Goal: Task Accomplishment & Management: Complete application form

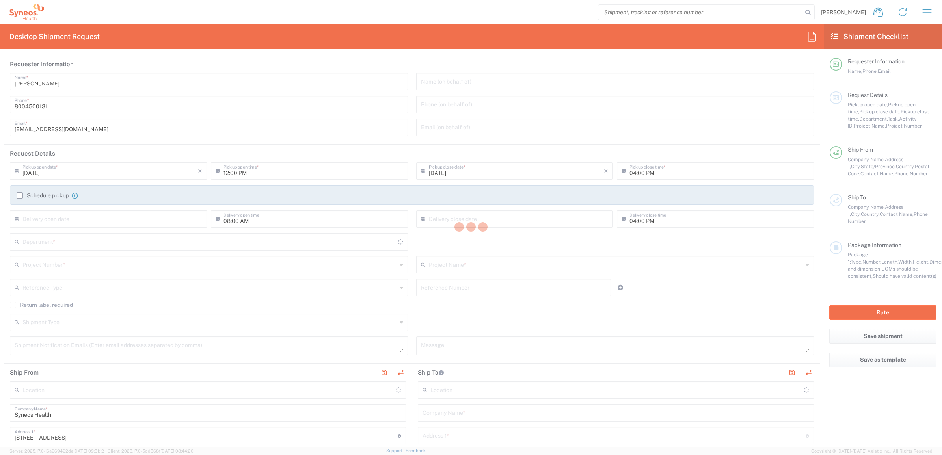
type input "[US_STATE]"
type input "[GEOGRAPHIC_DATA]"
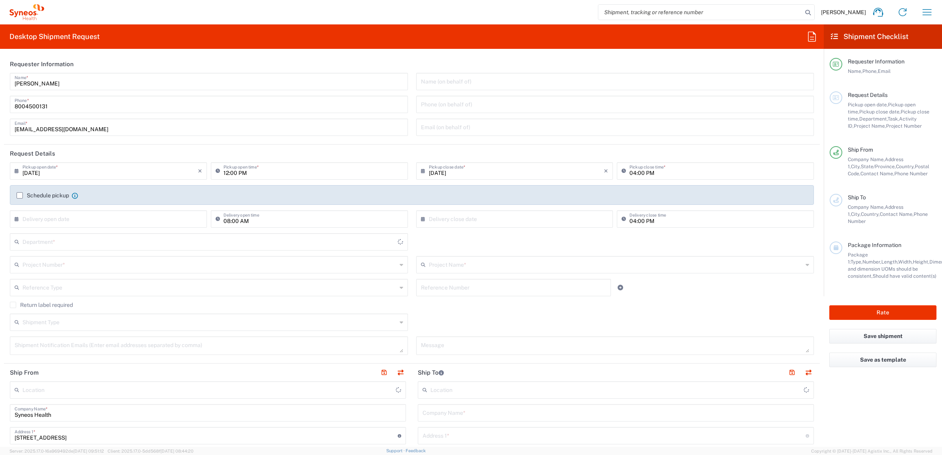
type input "Syneos Health Commercial Servi- [GEOGRAPHIC_DATA] [GEOGRAPHIC_DATA]"
type input "4205"
drag, startPoint x: 59, startPoint y: 81, endPoint x: 106, endPoint y: 65, distance: 48.6
click at [0, 85] on html "[PERSON_NAME] Home Shipment estimator Shipment tracking Desktop shipment reques…" at bounding box center [471, 227] width 942 height 455
type input "Syneos Deployments"
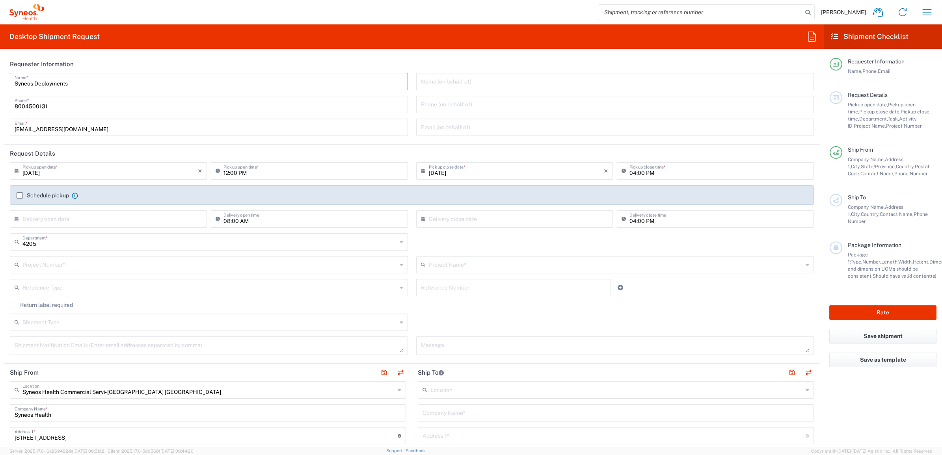
click at [105, 57] on header "Requester Information" at bounding box center [411, 64] width 815 height 18
drag, startPoint x: 78, startPoint y: 82, endPoint x: 17, endPoint y: 86, distance: 61.2
click at [13, 85] on div "Syneos Deployments Name *" at bounding box center [209, 81] width 398 height 17
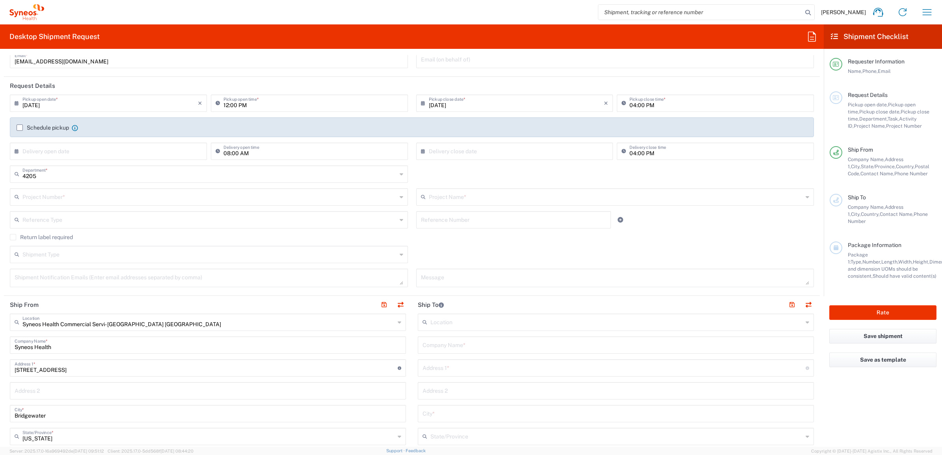
scroll to position [197, 0]
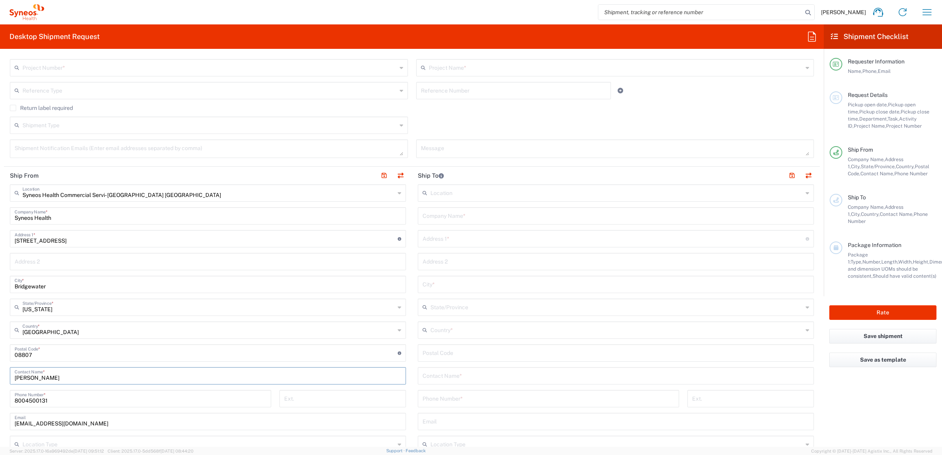
drag, startPoint x: 61, startPoint y: 375, endPoint x: 4, endPoint y: 375, distance: 57.1
click at [4, 375] on main "Syneos Health Commercial Servi- [GEOGRAPHIC_DATA] [GEOGRAPHIC_DATA] Location Sy…" at bounding box center [208, 349] width 408 height 331
paste input "Syneos Deployments"
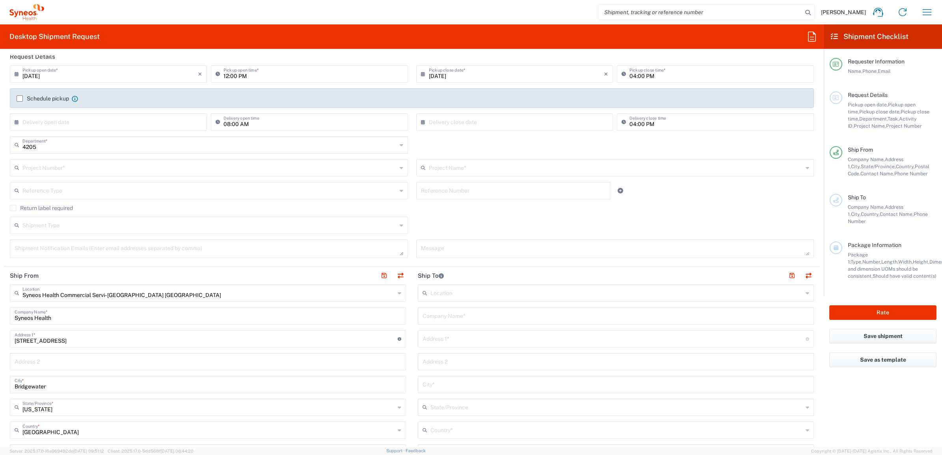
scroll to position [0, 0]
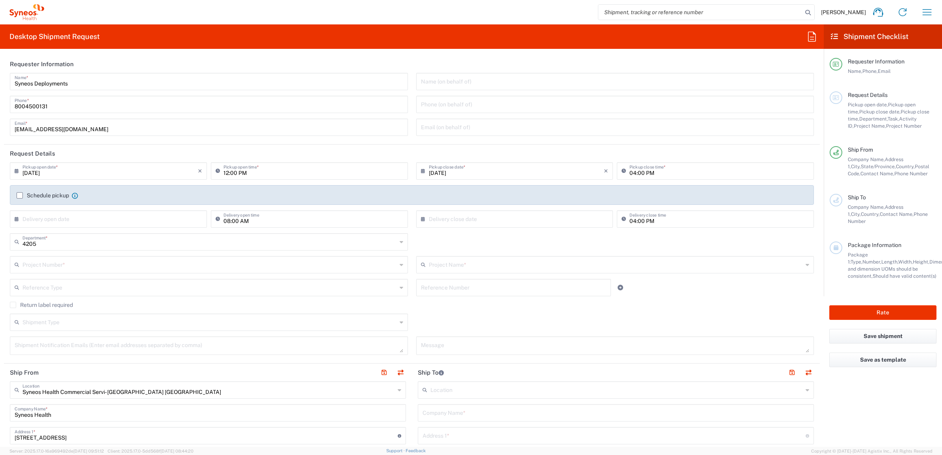
type input "Syneos Deployments"
click at [101, 265] on input "text" at bounding box center [209, 264] width 374 height 14
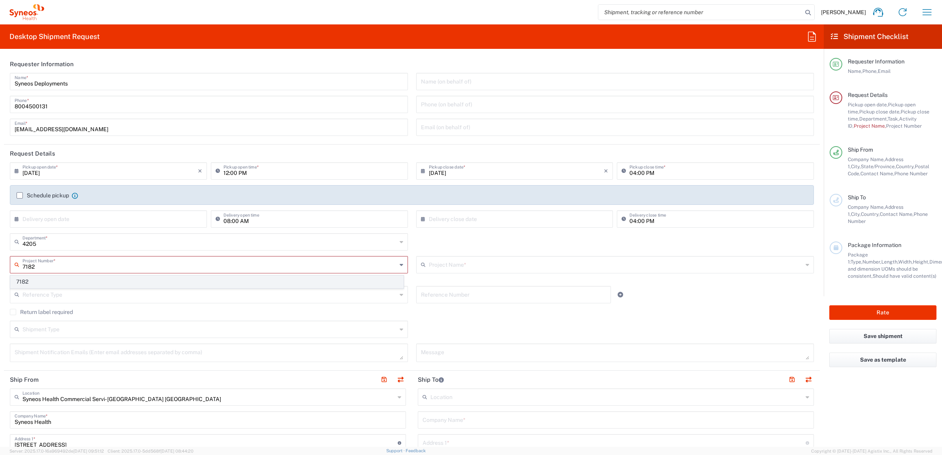
type input "7182"
click at [87, 280] on span "7182" at bounding box center [207, 282] width 392 height 12
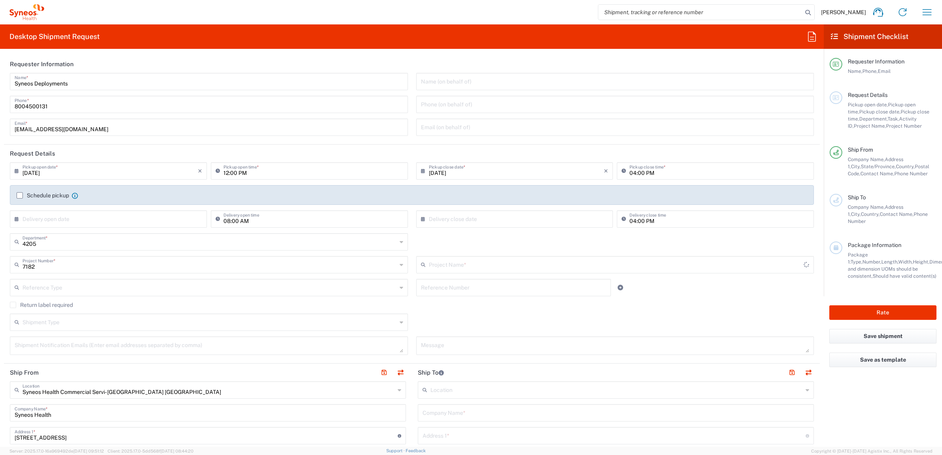
type input "ST-US_GlaxoSmithKline_Sales"
drag, startPoint x: 438, startPoint y: 292, endPoint x: 431, endPoint y: 290, distance: 7.3
click at [438, 292] on input "text" at bounding box center [513, 287] width 185 height 14
paste input "INC2630152"
type input "INC2630152"
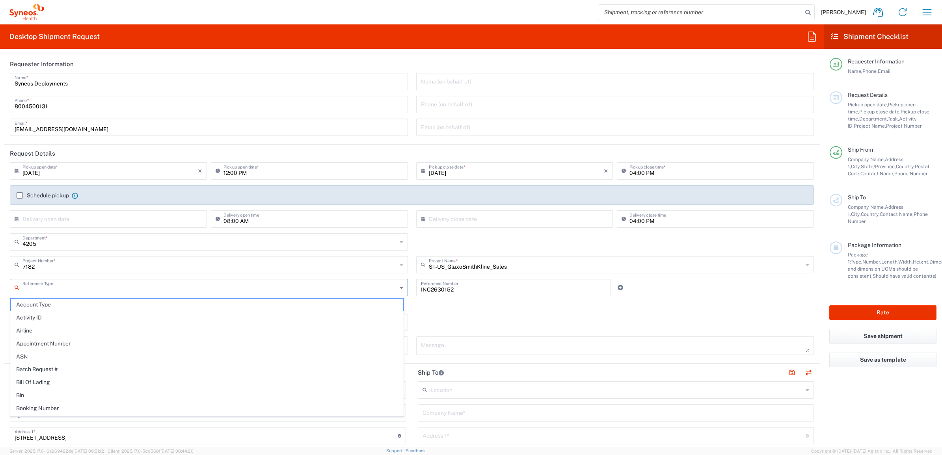
click at [292, 292] on input "text" at bounding box center [209, 287] width 374 height 14
click at [266, 305] on span "Invoice Number" at bounding box center [207, 305] width 392 height 12
type input "Invoice Number"
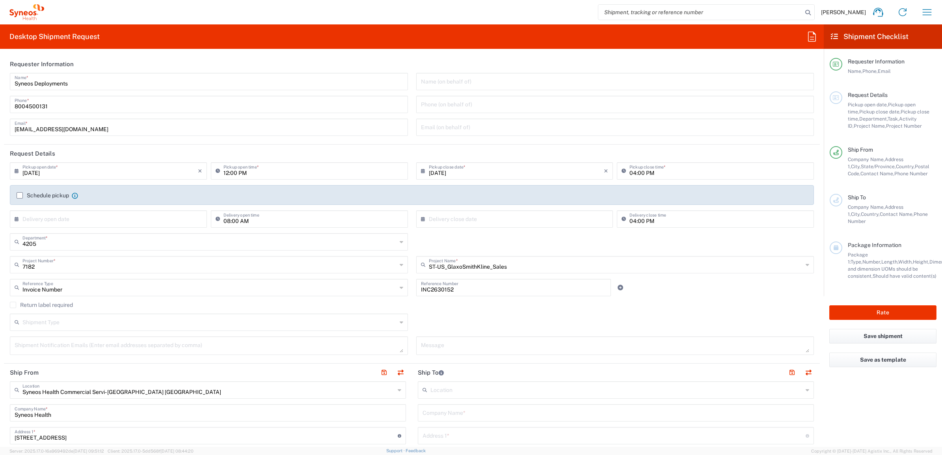
click at [413, 302] on agx-checkbox-control "Return label required" at bounding box center [412, 305] width 804 height 6
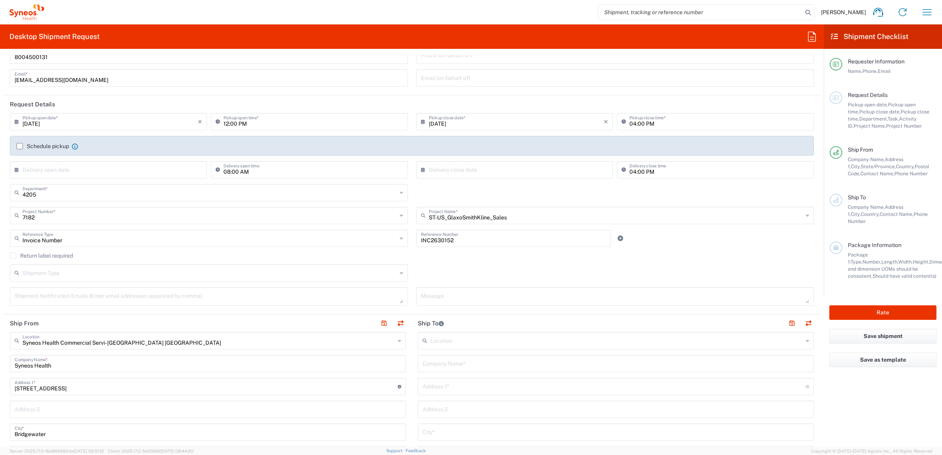
scroll to position [98, 0]
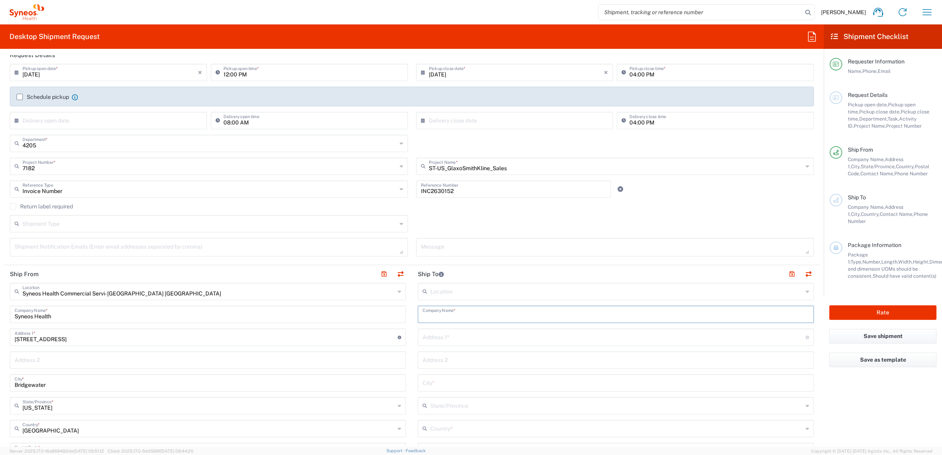
click at [438, 312] on input "text" at bounding box center [615, 314] width 386 height 14
paste input "[PERSON_NAME]"
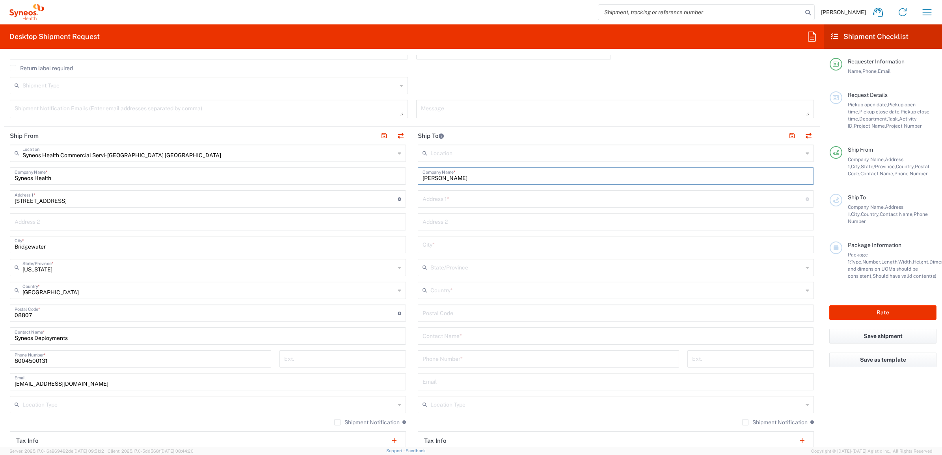
scroll to position [246, 0]
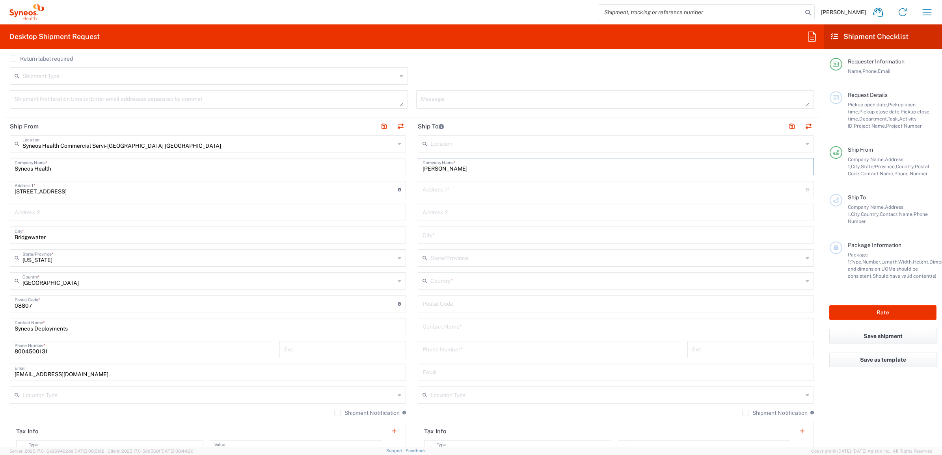
type input "[PERSON_NAME]"
click at [433, 324] on input "text" at bounding box center [615, 326] width 386 height 14
paste input "[PERSON_NAME]"
type input "[PERSON_NAME]"
drag, startPoint x: 424, startPoint y: 182, endPoint x: 436, endPoint y: 185, distance: 13.1
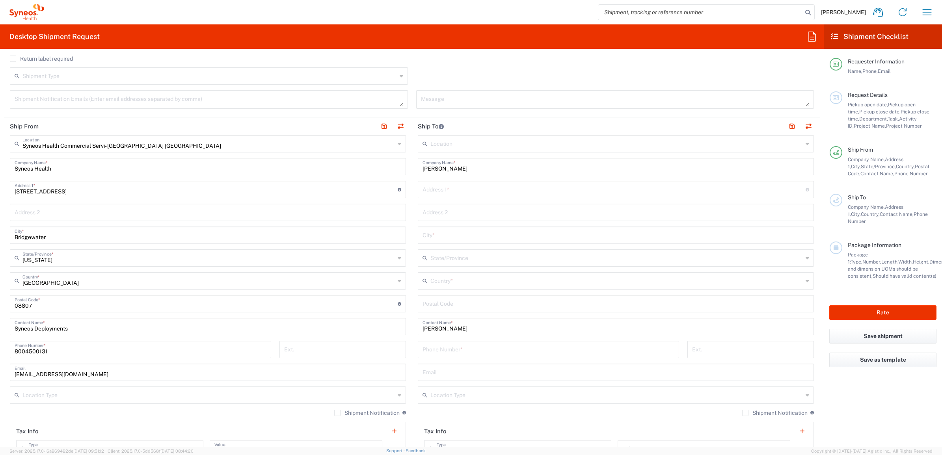
click at [424, 182] on div "Address 1 * For cross streets use street names with '&' or 'and' in between. Fo…" at bounding box center [616, 189] width 396 height 17
paste input "[STREET_ADDRESS][PERSON_NAME]"
type input "[STREET_ADDRESS][PERSON_NAME]"
click at [406, 198] on main "Syneos Health Commercial Servi- [GEOGRAPHIC_DATA] [GEOGRAPHIC_DATA] Location Sy…" at bounding box center [208, 300] width 408 height 331
click at [451, 308] on input "undefined" at bounding box center [615, 303] width 386 height 14
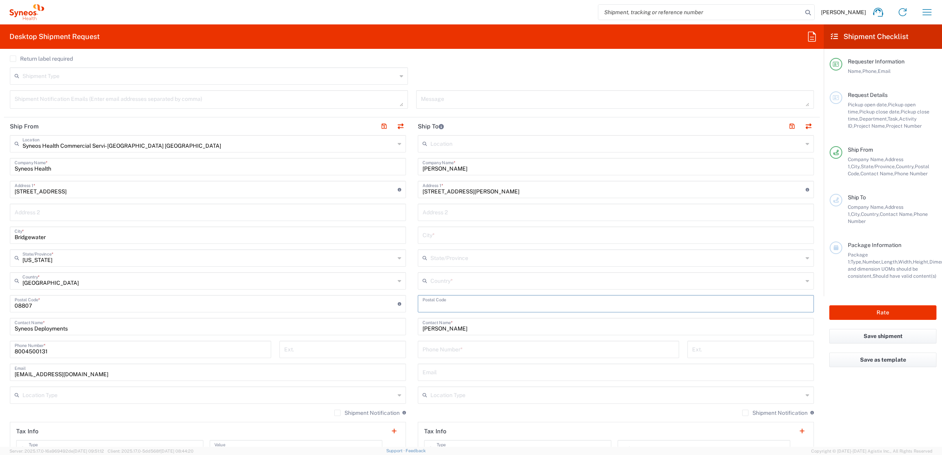
paste input "29205"
type input "29205"
click at [407, 321] on main "Syneos Health Commercial Servi- [GEOGRAPHIC_DATA] [GEOGRAPHIC_DATA] Location Sy…" at bounding box center [208, 300] width 408 height 331
click at [428, 347] on input "tel" at bounding box center [548, 349] width 252 height 14
paste input "[PHONE_NUMBER]"
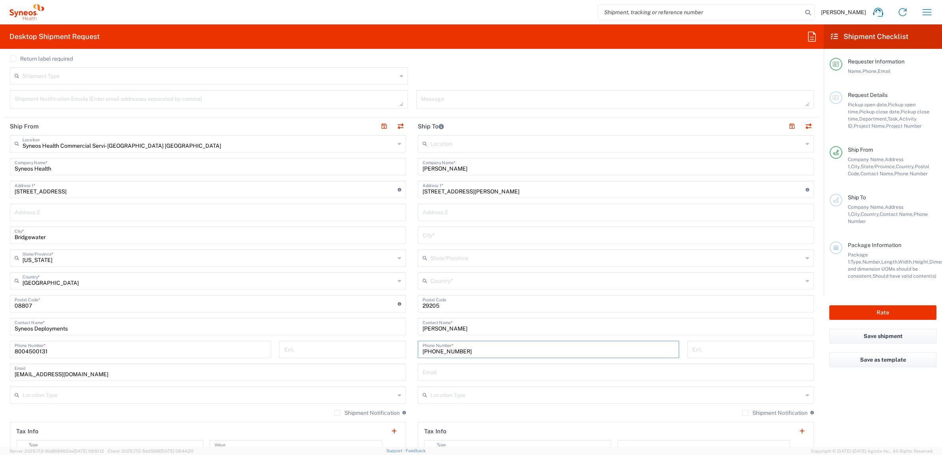
type input "[PHONE_NUMBER]"
click at [412, 335] on main "Location [PERSON_NAME] LLC-[GEOGRAPHIC_DATA] [GEOGRAPHIC_DATA] [GEOGRAPHIC_DATA…" at bounding box center [616, 300] width 408 height 331
click at [440, 278] on input "text" at bounding box center [616, 280] width 372 height 14
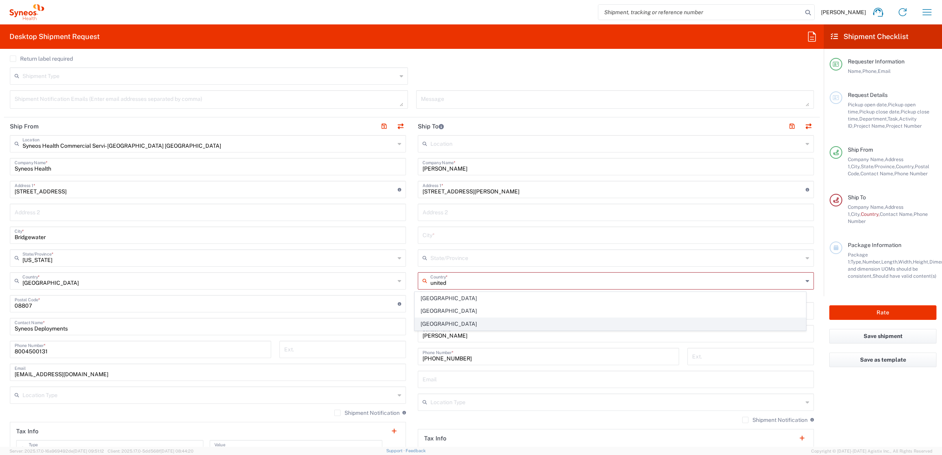
click at [427, 324] on span "[GEOGRAPHIC_DATA]" at bounding box center [610, 324] width 391 height 12
type input "[GEOGRAPHIC_DATA]"
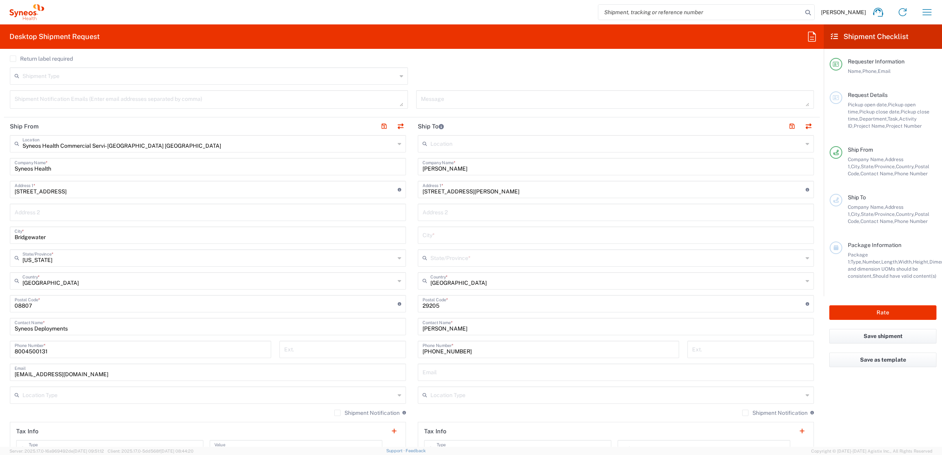
drag, startPoint x: 457, startPoint y: 247, endPoint x: 448, endPoint y: 257, distance: 13.4
click at [457, 248] on div "Location [PERSON_NAME] LLC-[GEOGRAPHIC_DATA] [GEOGRAPHIC_DATA] [GEOGRAPHIC_DATA…" at bounding box center [616, 300] width 396 height 331
click at [445, 259] on input "text" at bounding box center [616, 258] width 372 height 14
drag, startPoint x: 456, startPoint y: 256, endPoint x: 415, endPoint y: 269, distance: 42.8
click at [418, 269] on div "Location [PERSON_NAME] LLC-[GEOGRAPHIC_DATA] [GEOGRAPHIC_DATA] [GEOGRAPHIC_DATA…" at bounding box center [616, 300] width 396 height 331
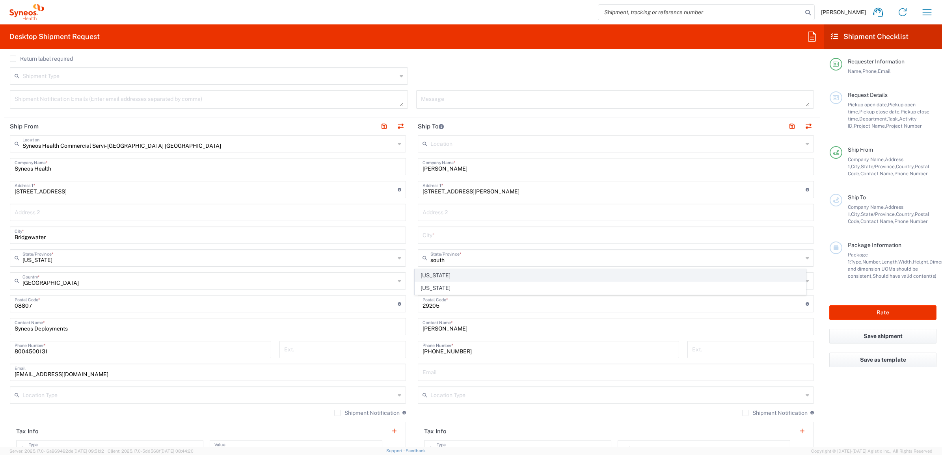
click at [428, 273] on span "[US_STATE]" at bounding box center [610, 275] width 391 height 12
type input "[US_STATE]"
click at [434, 239] on input "text" at bounding box center [615, 235] width 386 height 14
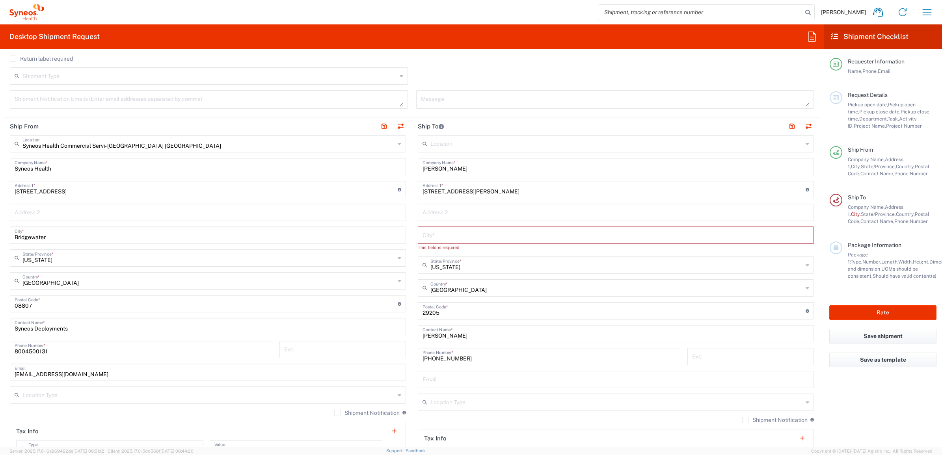
click at [406, 228] on main "Syneos Health Commercial Servi- [GEOGRAPHIC_DATA] [GEOGRAPHIC_DATA] Location Sy…" at bounding box center [208, 300] width 408 height 331
click at [445, 238] on input "text" at bounding box center [615, 235] width 386 height 14
paste input "Columbia"
type input "Columbia"
click at [404, 204] on main "Syneos Health Commercial Servi- [GEOGRAPHIC_DATA] [GEOGRAPHIC_DATA] Location Sy…" at bounding box center [208, 300] width 408 height 331
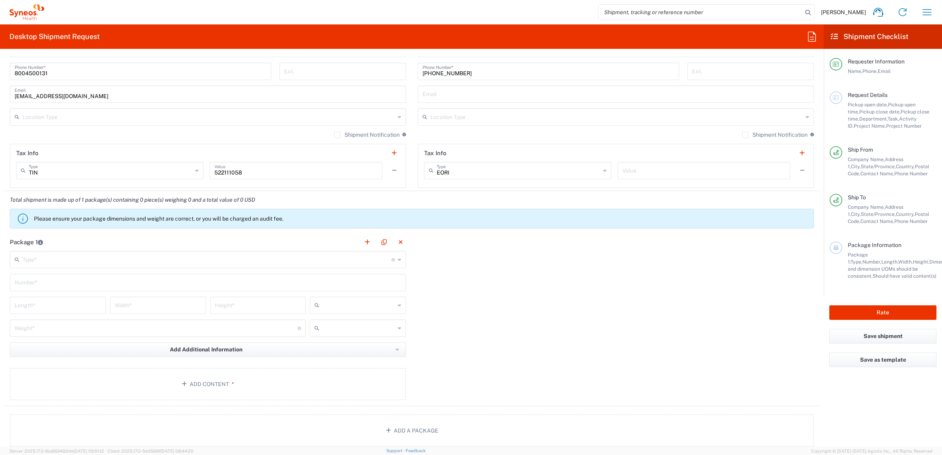
scroll to position [542, 0]
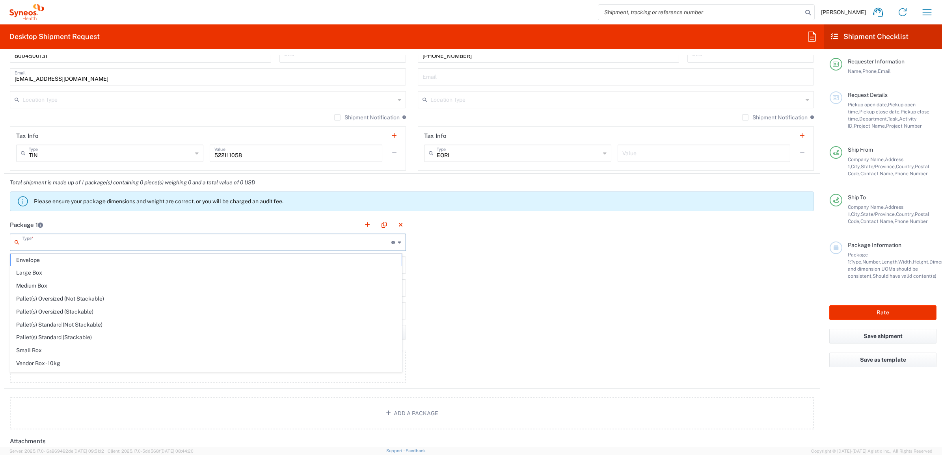
click at [48, 245] on input "text" at bounding box center [206, 242] width 369 height 14
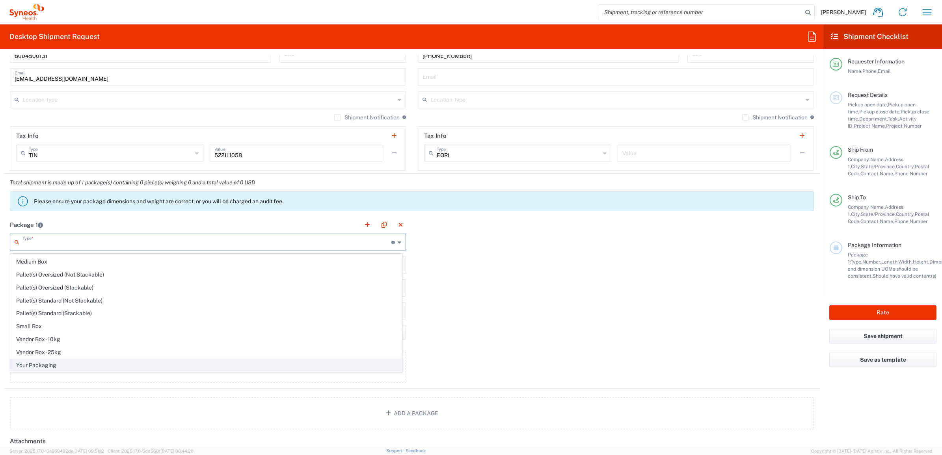
click at [60, 367] on span "Your Packaging" at bounding box center [206, 365] width 391 height 12
type input "Your Packaging"
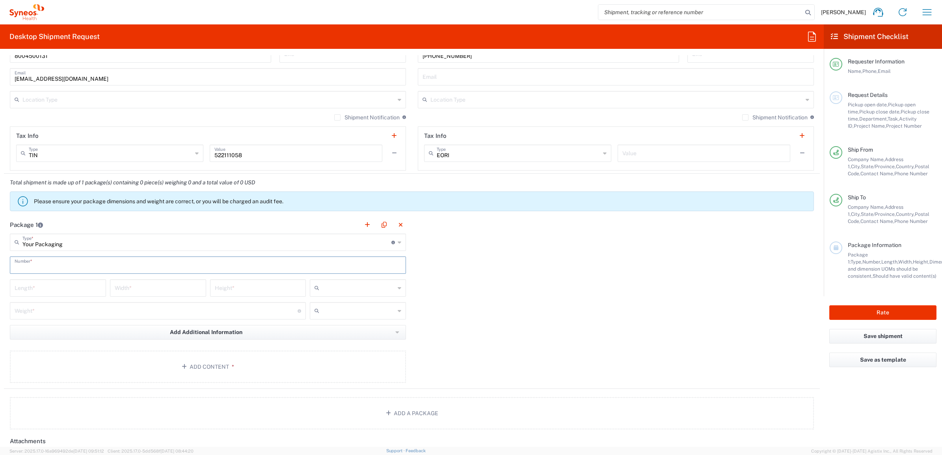
click at [58, 262] on input "text" at bounding box center [208, 265] width 386 height 14
type input "1"
click at [63, 293] on input "number" at bounding box center [58, 287] width 87 height 14
click at [61, 292] on input "12" at bounding box center [58, 287] width 87 height 14
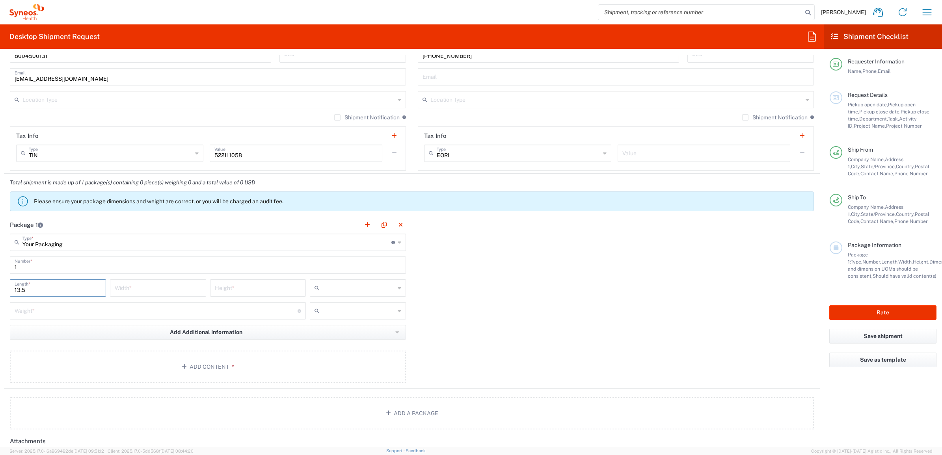
type input "13.5"
type input "11"
type input "3"
click at [56, 308] on input "number" at bounding box center [156, 310] width 283 height 14
type input "5"
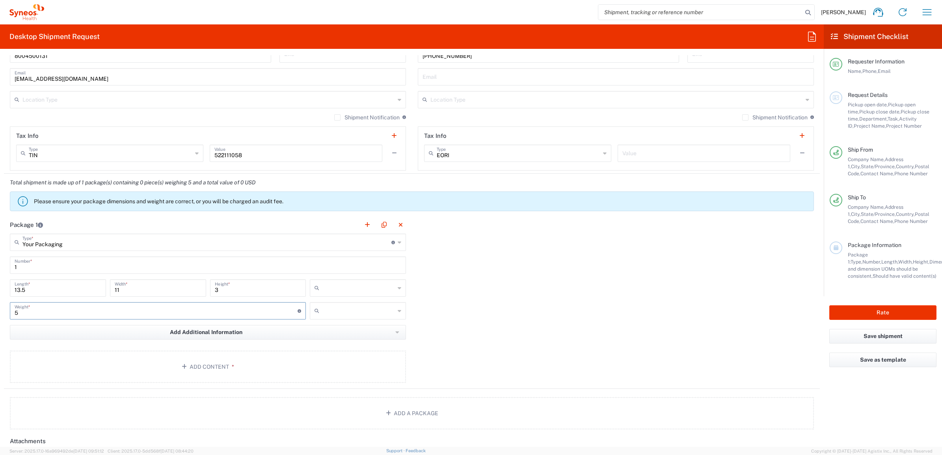
click at [366, 285] on input "text" at bounding box center [358, 288] width 72 height 13
click at [340, 327] on span "in" at bounding box center [354, 331] width 93 height 12
type input "in"
click at [343, 308] on input "text" at bounding box center [358, 311] width 72 height 13
click at [336, 337] on span "lbs" at bounding box center [354, 341] width 93 height 12
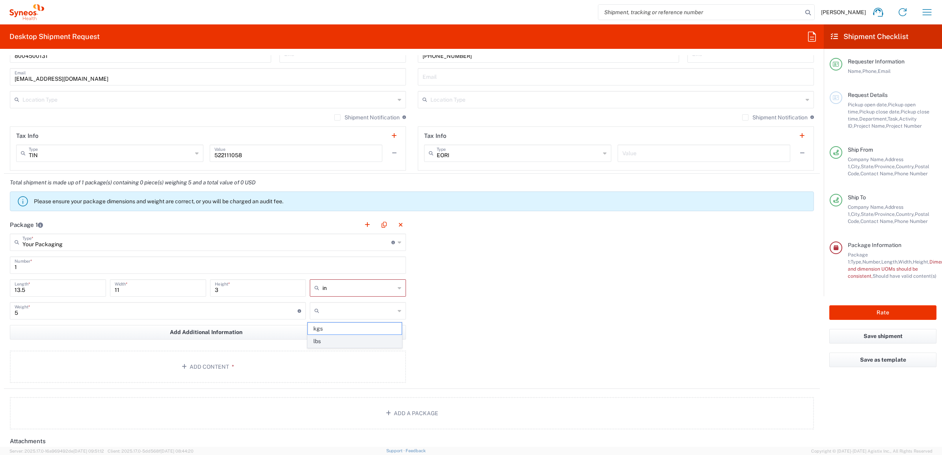
type input "lbs"
click at [254, 367] on button "Add Content *" at bounding box center [208, 367] width 396 height 32
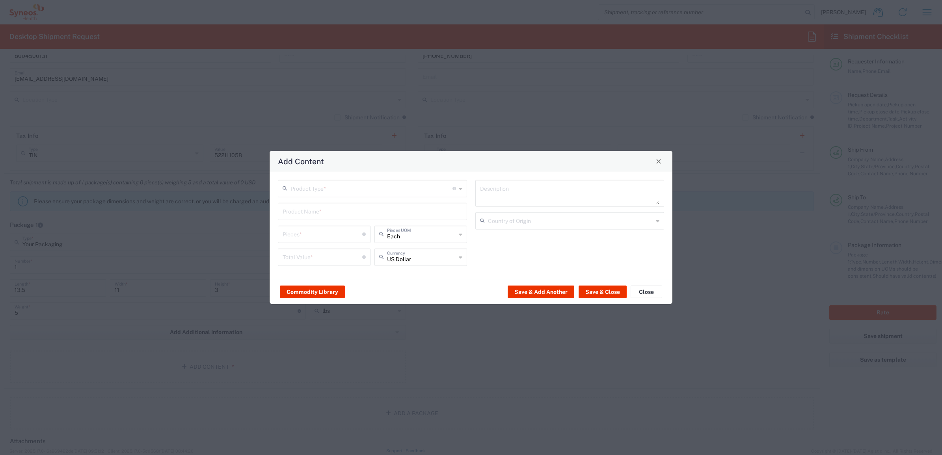
click at [333, 190] on input "text" at bounding box center [371, 188] width 162 height 14
click at [322, 219] on span "General Commodity" at bounding box center [372, 218] width 187 height 12
type input "General Commodity"
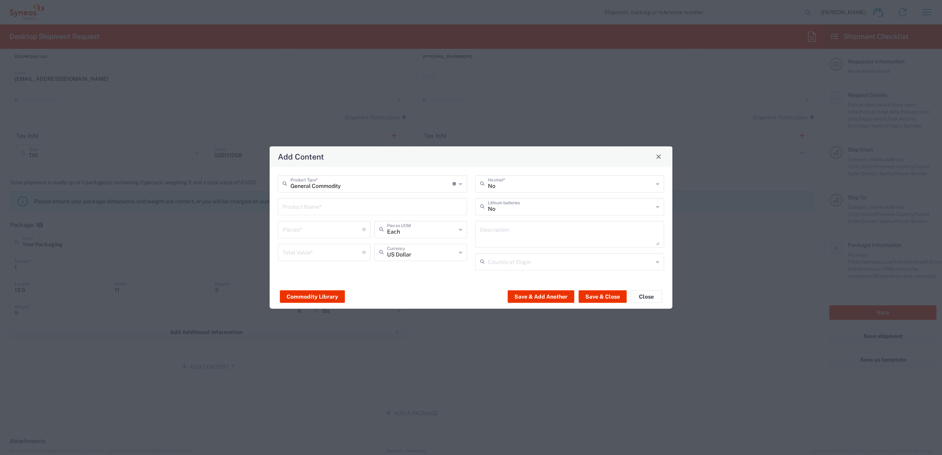
click at [303, 204] on input "text" at bounding box center [372, 206] width 180 height 14
type input "65W Lenovo Power Supply"
click at [314, 231] on input "number" at bounding box center [322, 229] width 80 height 14
type input "1"
click at [309, 252] on input "number" at bounding box center [322, 252] width 80 height 14
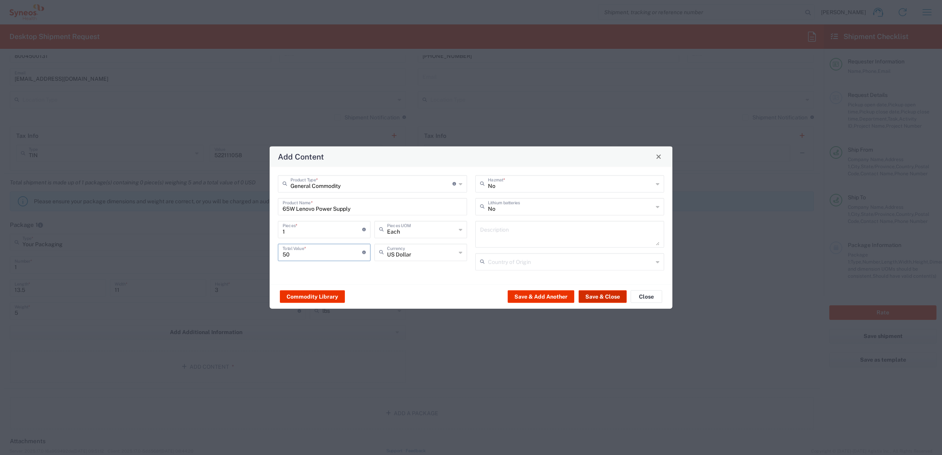
type input "50"
click at [613, 299] on button "Save & Close" at bounding box center [602, 296] width 48 height 13
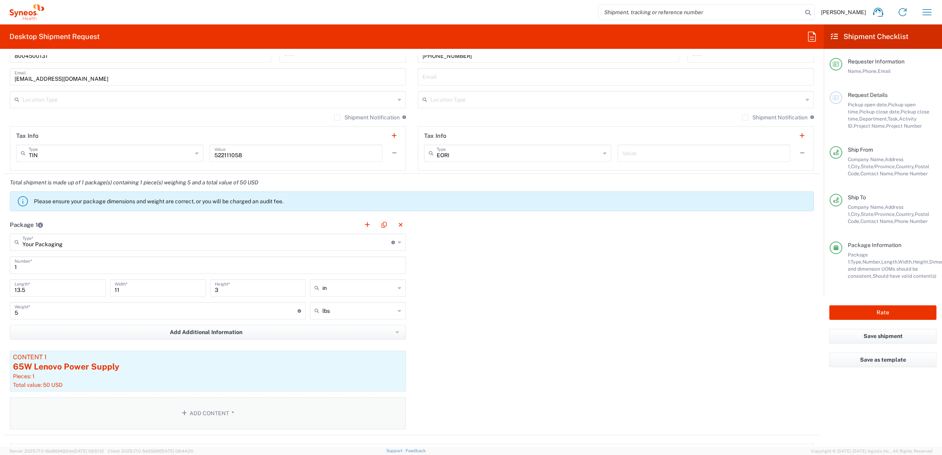
click at [160, 416] on button "Add Content *" at bounding box center [208, 413] width 396 height 32
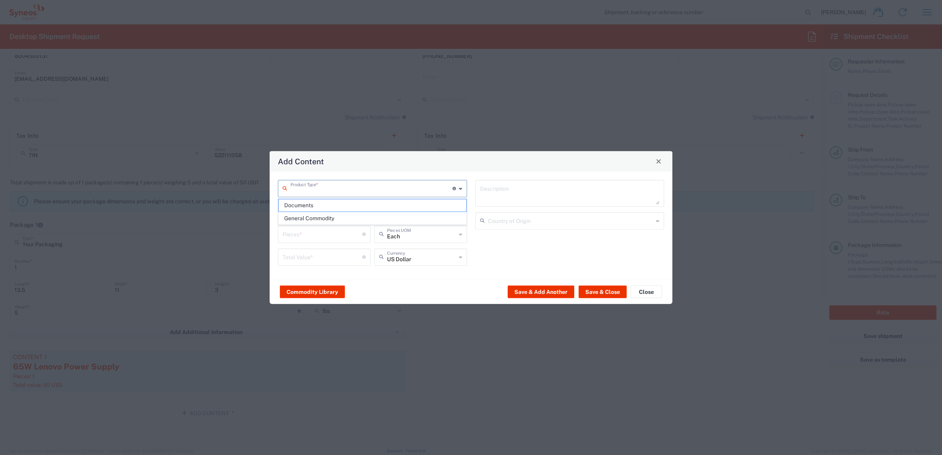
drag, startPoint x: 327, startPoint y: 191, endPoint x: 328, endPoint y: 204, distance: 12.2
click at [327, 193] on input "text" at bounding box center [371, 188] width 162 height 14
click at [325, 217] on span "General Commodity" at bounding box center [372, 218] width 187 height 12
type input "General Commodity"
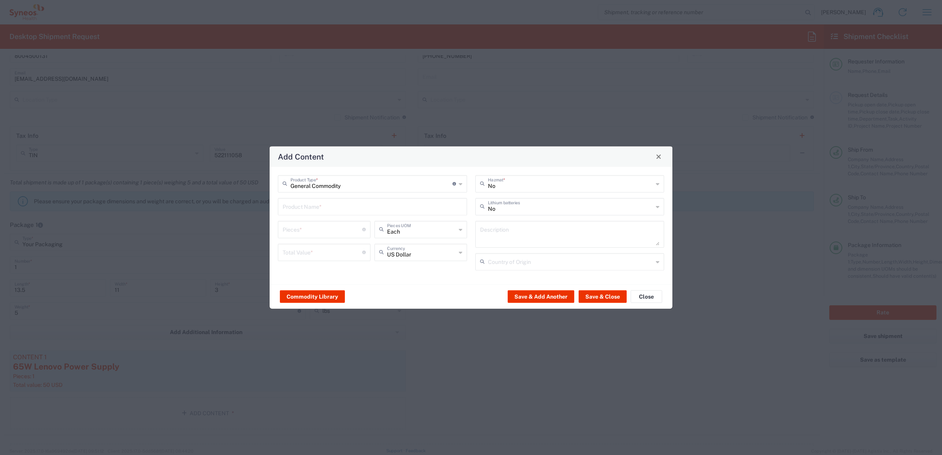
click at [315, 204] on input "text" at bounding box center [372, 206] width 180 height 14
type input "Apple Pencil Stylus"
type textarea "Apple Pencil 2nd Generation - stylus for tablet"
type input "[GEOGRAPHIC_DATA]"
drag, startPoint x: 315, startPoint y: 206, endPoint x: 269, endPoint y: 212, distance: 46.9
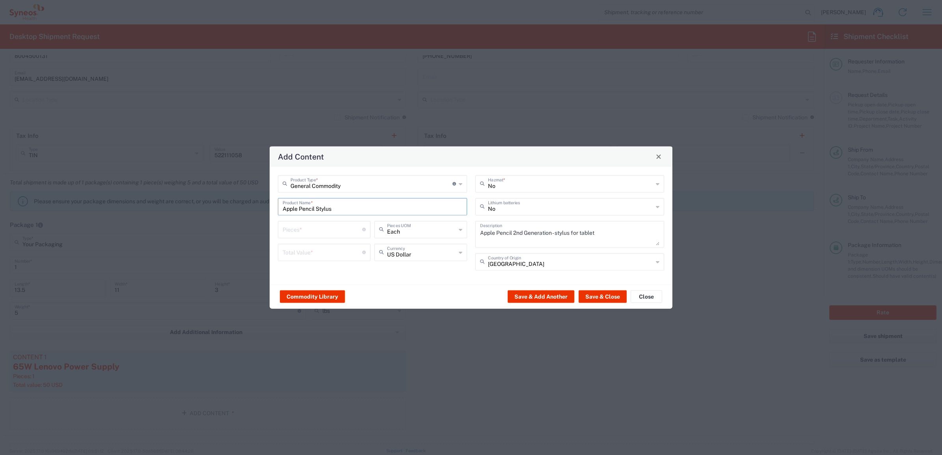
click at [268, 212] on div "Add Content General Commodity Product Type * Document: Paper document generated…" at bounding box center [471, 227] width 942 height 455
click at [385, 166] on div "Add Content" at bounding box center [470, 156] width 403 height 20
click at [321, 208] on input "Stylus" at bounding box center [372, 206] width 180 height 14
type input "Stylus"
click at [304, 223] on div "Stylus" at bounding box center [373, 224] width 188 height 13
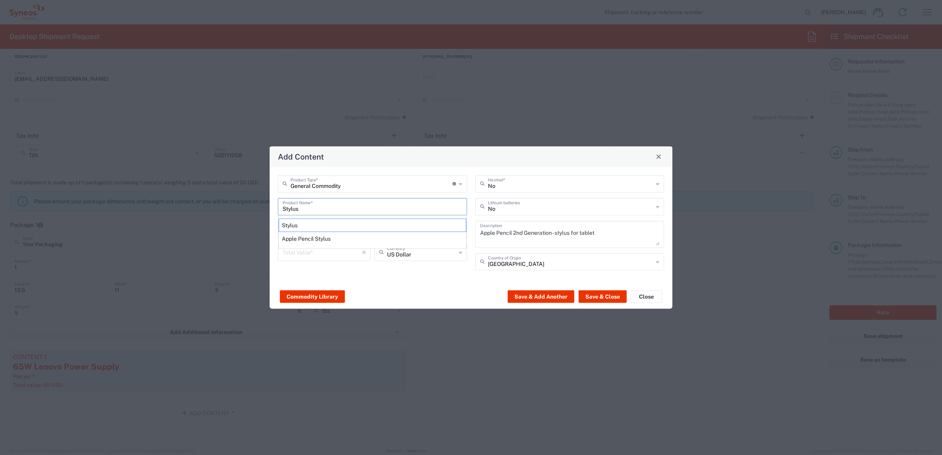
type input "1"
type textarea "Aluminum, rubber tip 4.38""
click at [320, 245] on input "number" at bounding box center [322, 252] width 80 height 14
type input "50"
click at [603, 302] on button "Save & Close" at bounding box center [602, 296] width 48 height 13
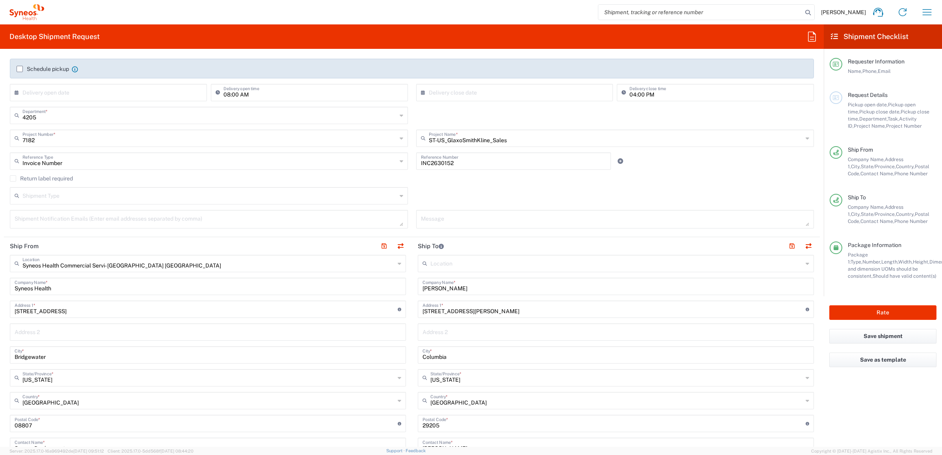
scroll to position [83, 0]
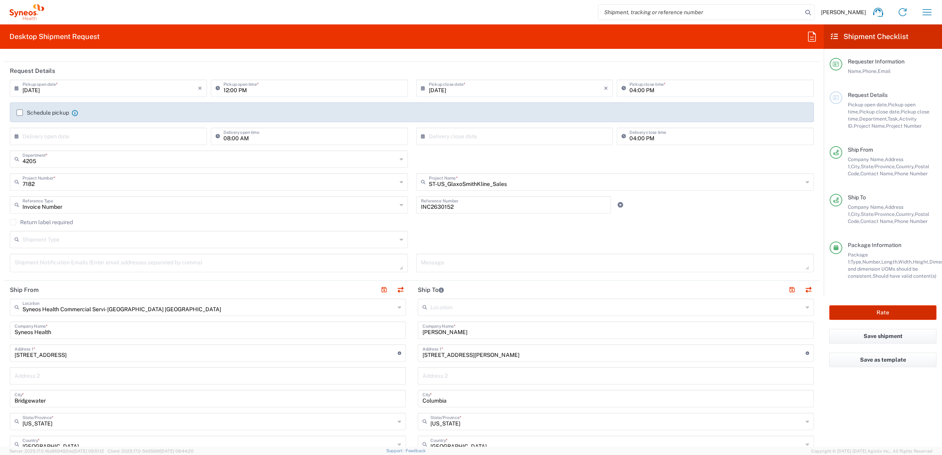
click at [844, 306] on button "Rate" at bounding box center [882, 312] width 107 height 15
type input "7182"
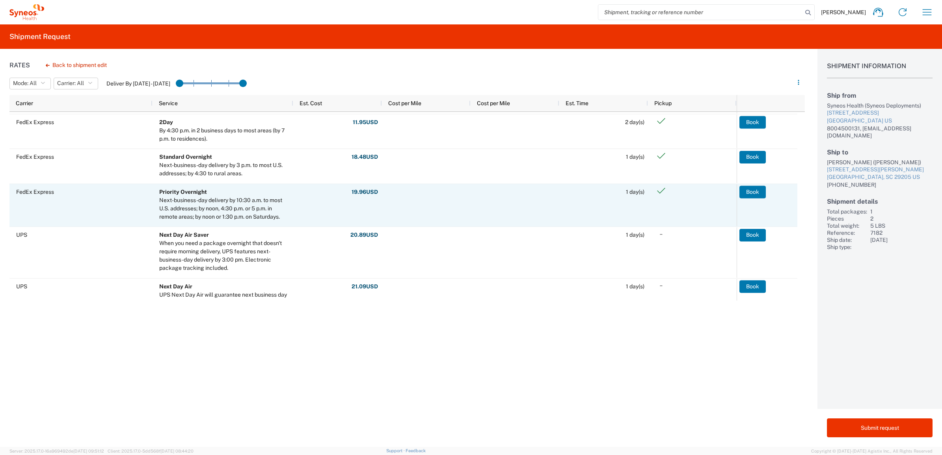
scroll to position [246, 0]
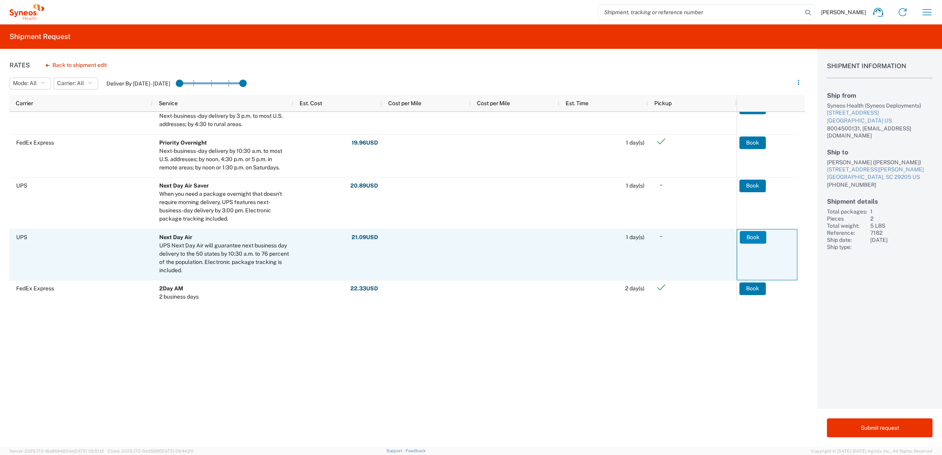
click at [752, 235] on button "Book" at bounding box center [752, 237] width 26 height 13
